Goal: Information Seeking & Learning: Learn about a topic

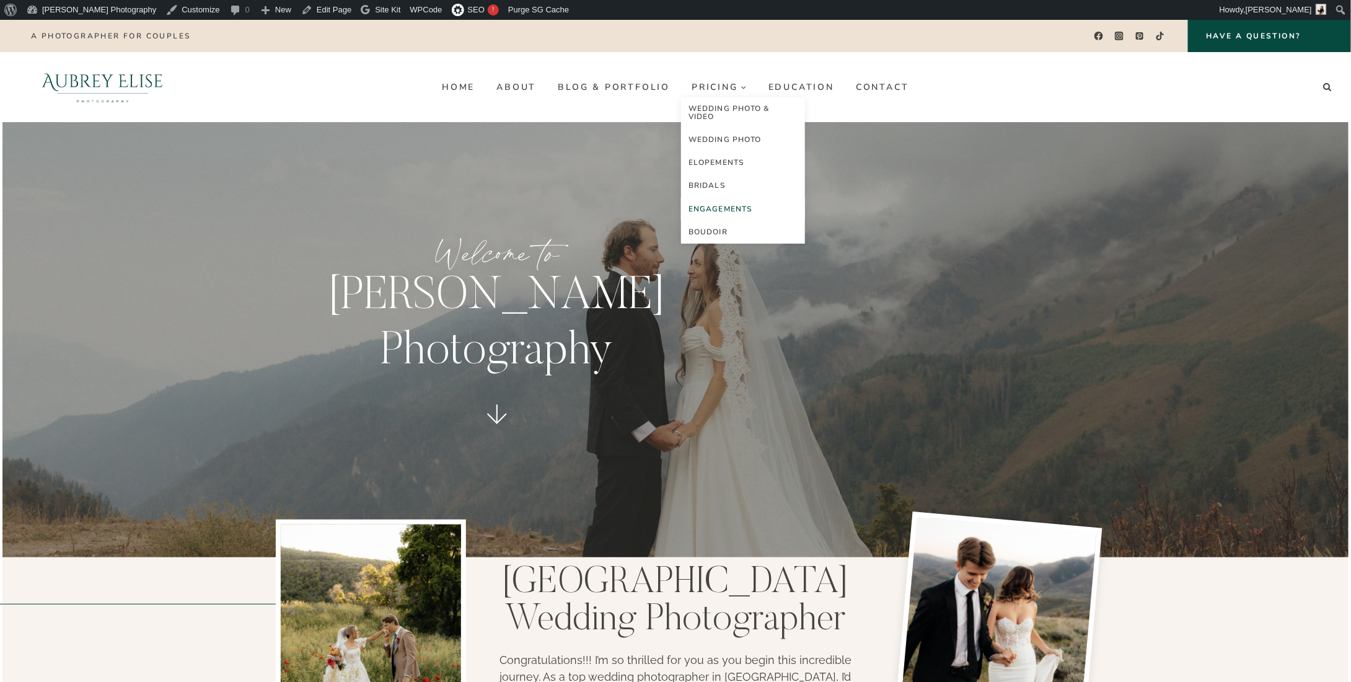
click at [725, 211] on link "Engagements" at bounding box center [743, 209] width 124 height 23
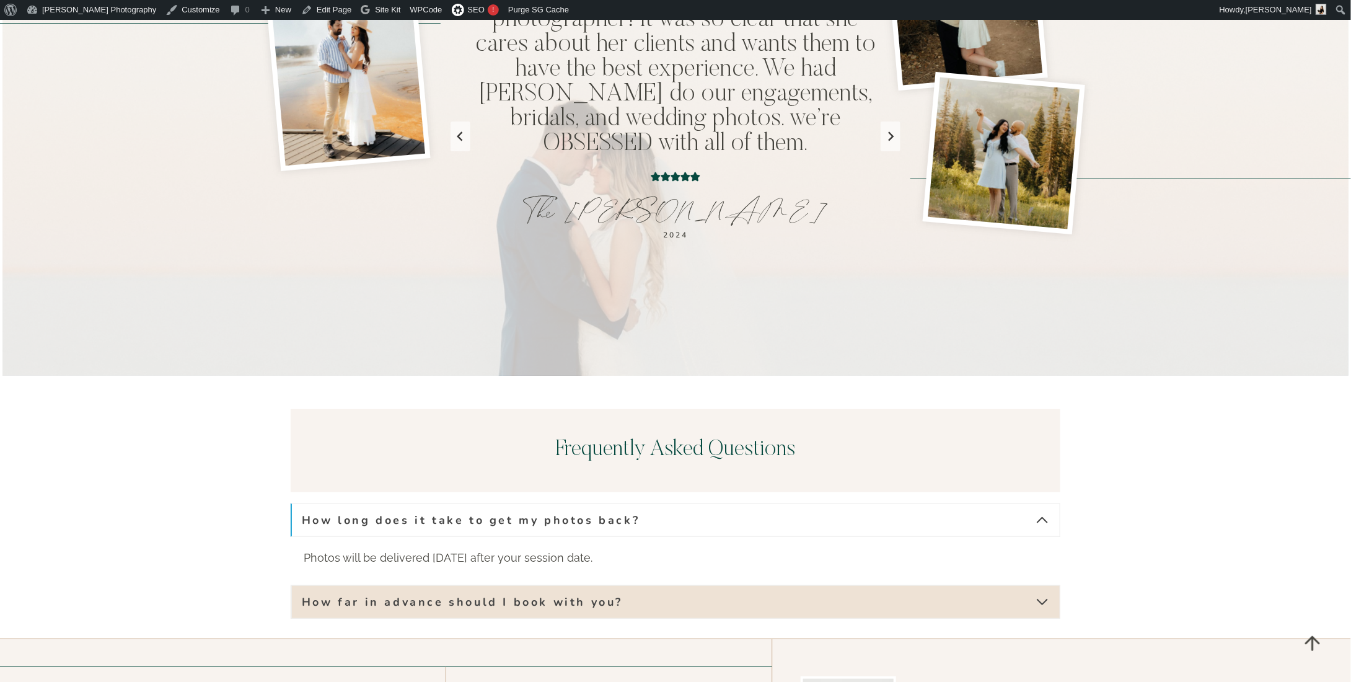
scroll to position [2418, 0]
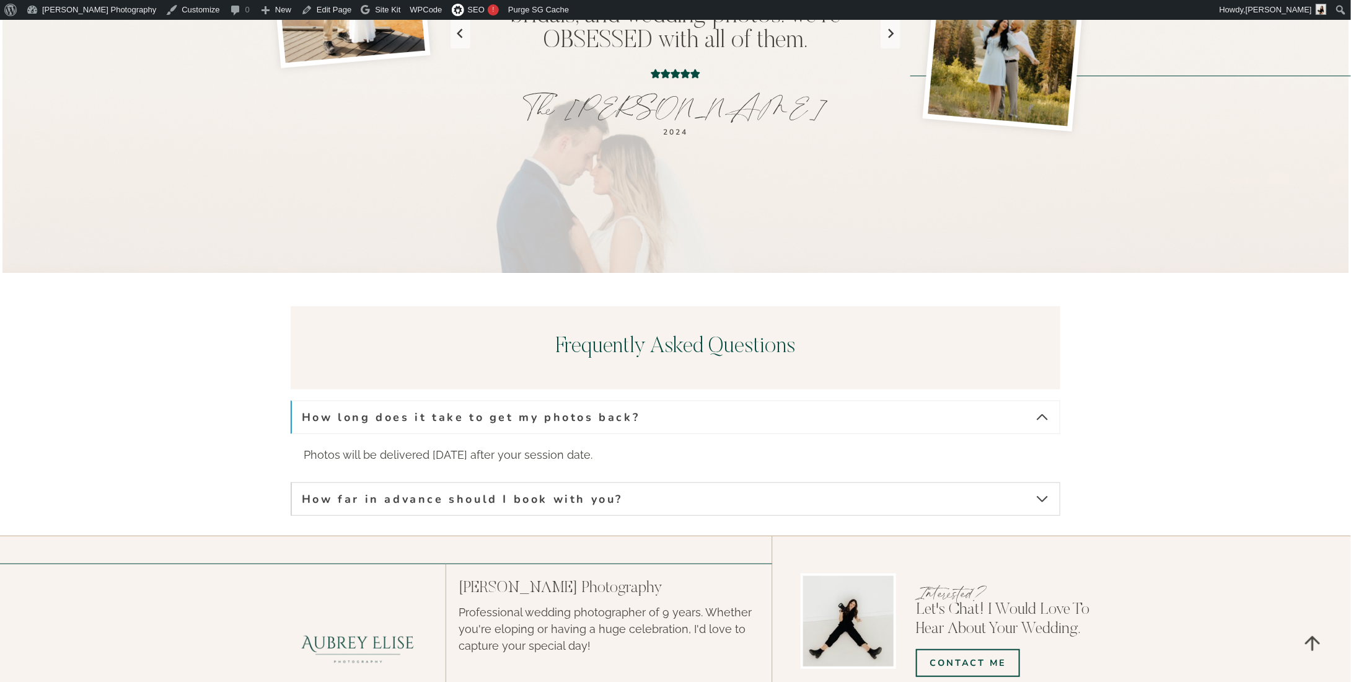
click at [725, 482] on button "How far in advance should I book with you?" at bounding box center [676, 498] width 770 height 33
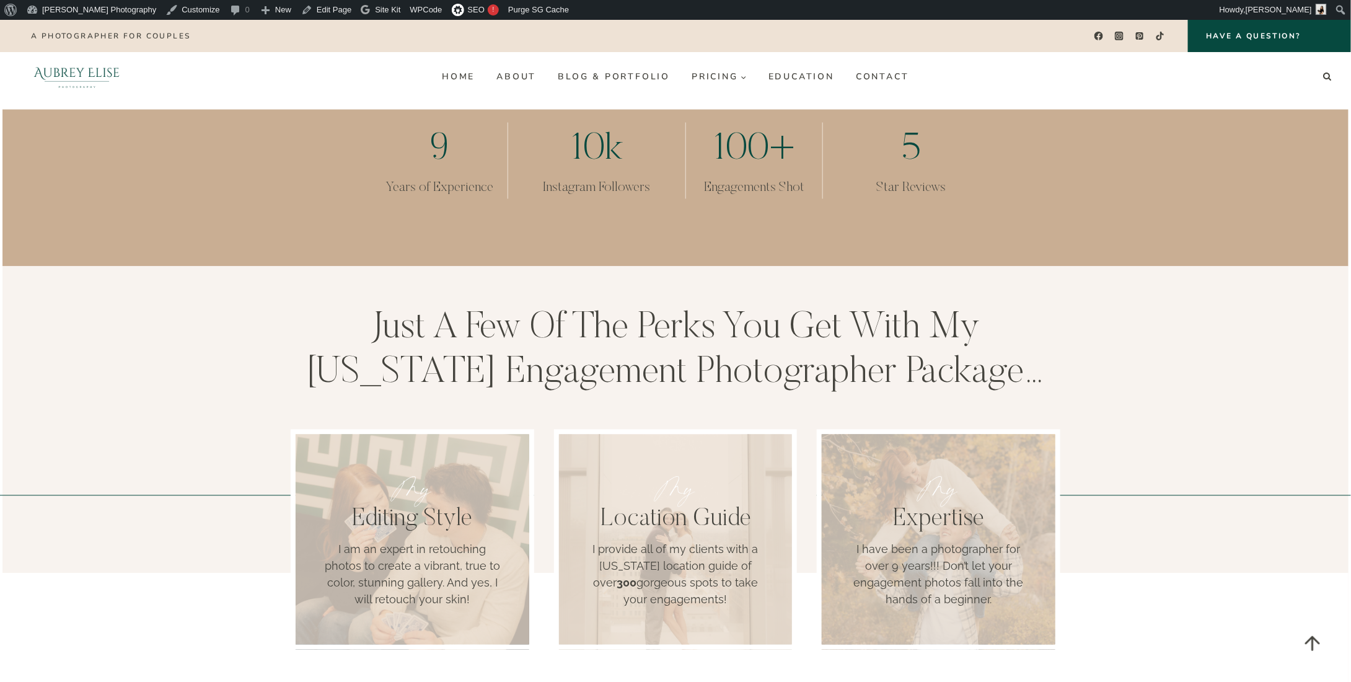
scroll to position [1054, 0]
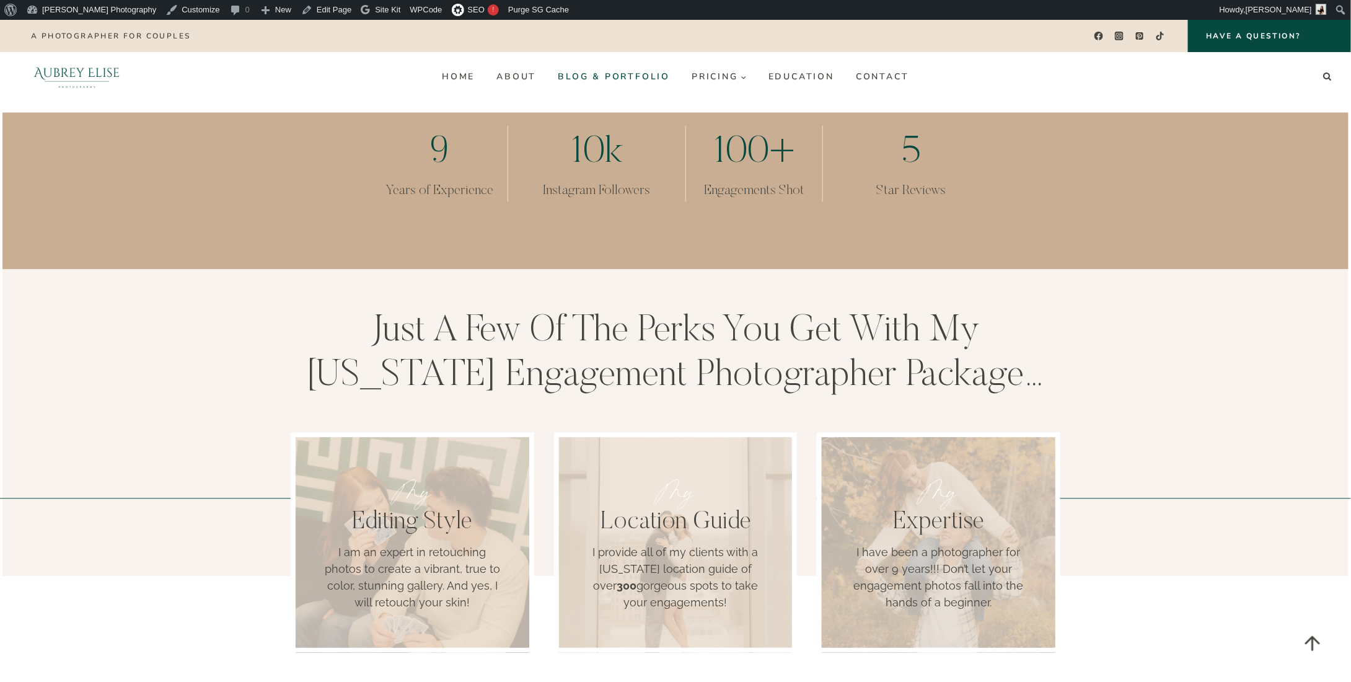
click at [580, 70] on link "Blog & Portfolio" at bounding box center [614, 77] width 134 height 20
